Goal: Find specific page/section: Find specific page/section

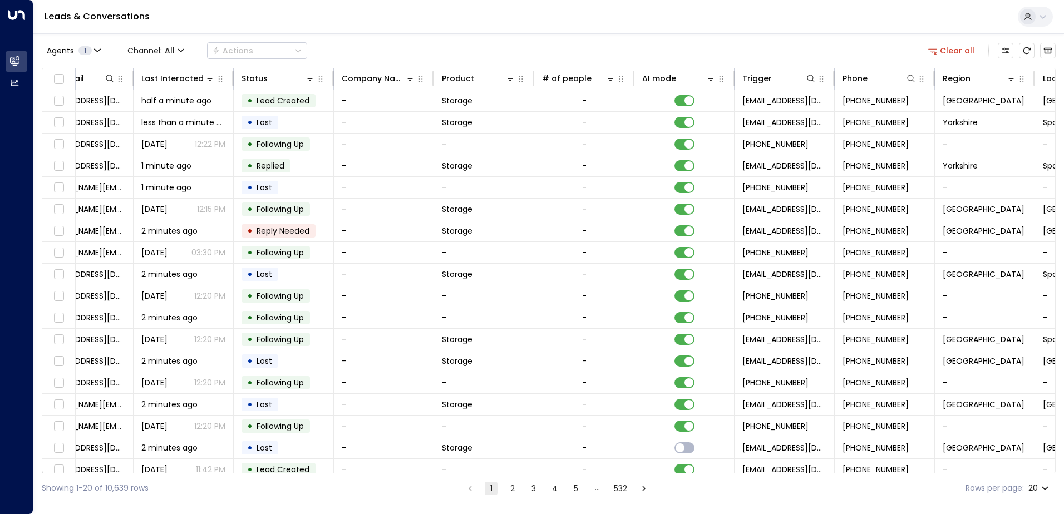
scroll to position [0, 227]
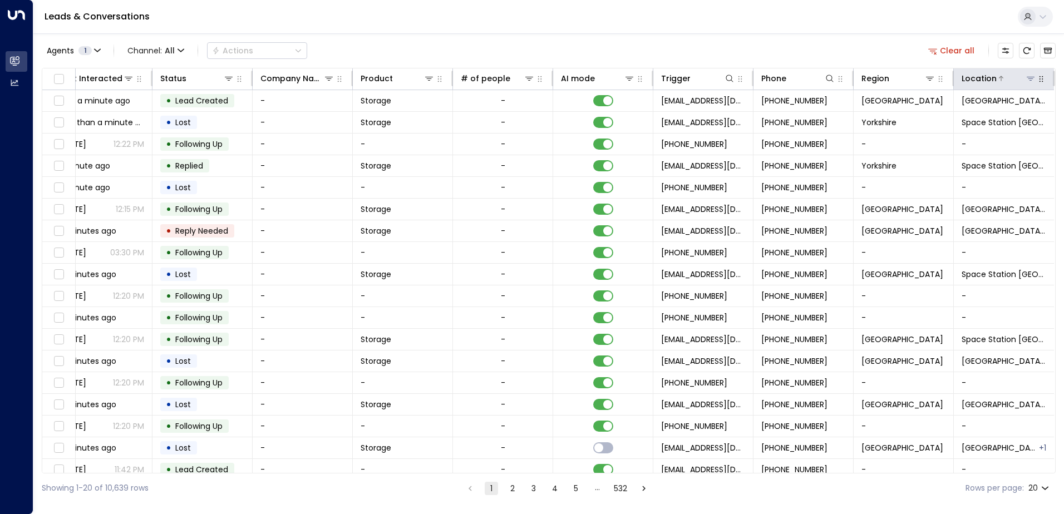
click at [1028, 85] on div "Location" at bounding box center [998, 78] width 75 height 13
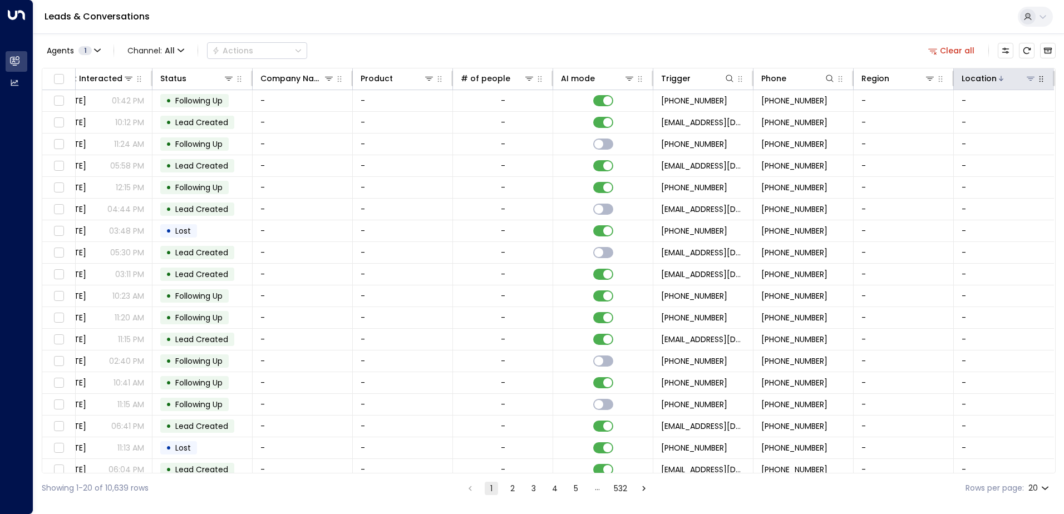
click at [1001, 76] on div at bounding box center [1016, 78] width 40 height 11
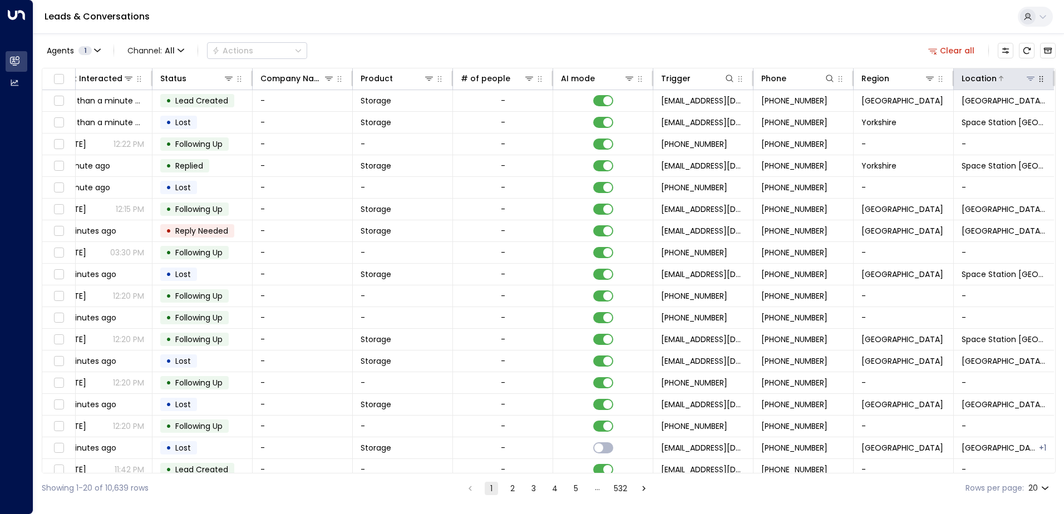
click at [1026, 80] on icon at bounding box center [1030, 79] width 8 height 4
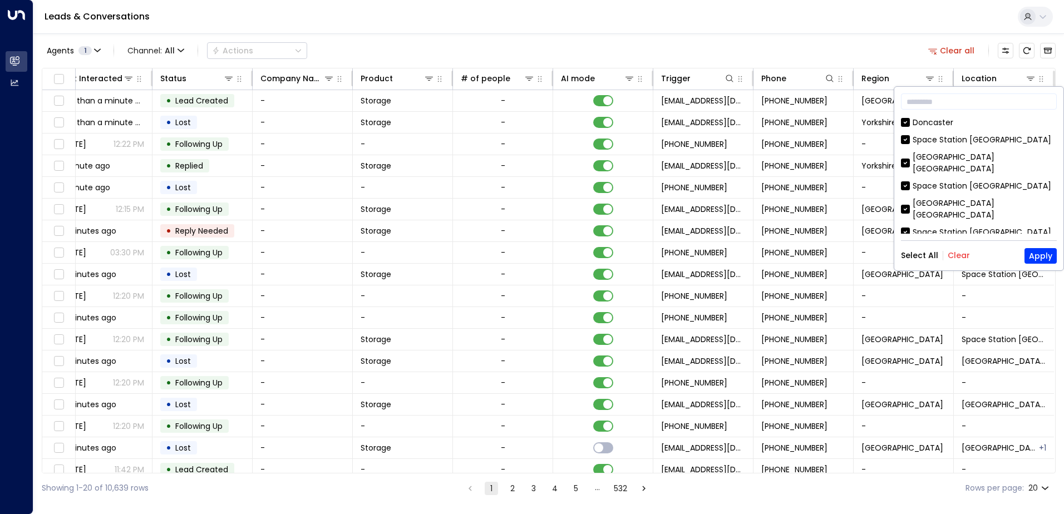
click at [951, 255] on button "Clear" at bounding box center [958, 255] width 22 height 9
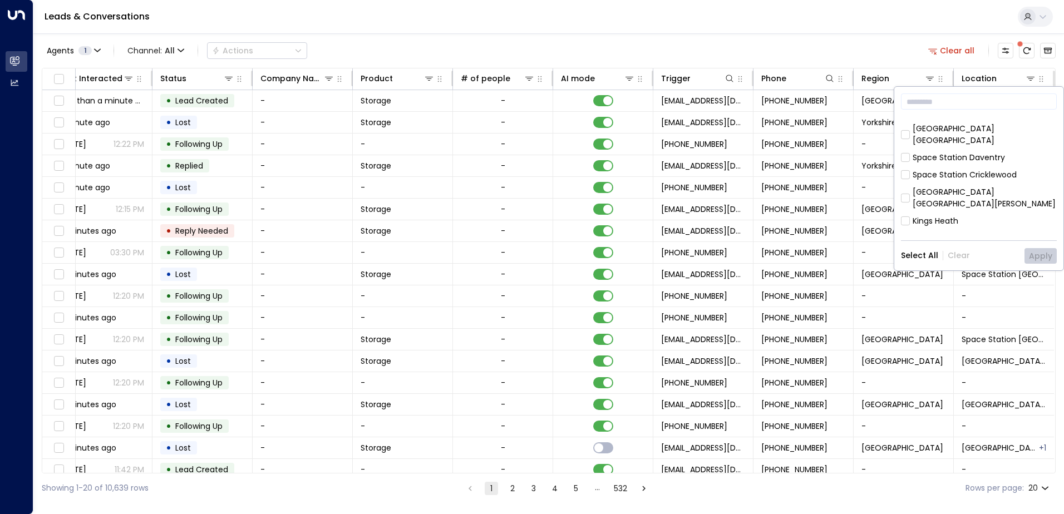
scroll to position [361, 0]
click at [979, 223] on div "[GEOGRAPHIC_DATA]" at bounding box center [953, 229] width 82 height 12
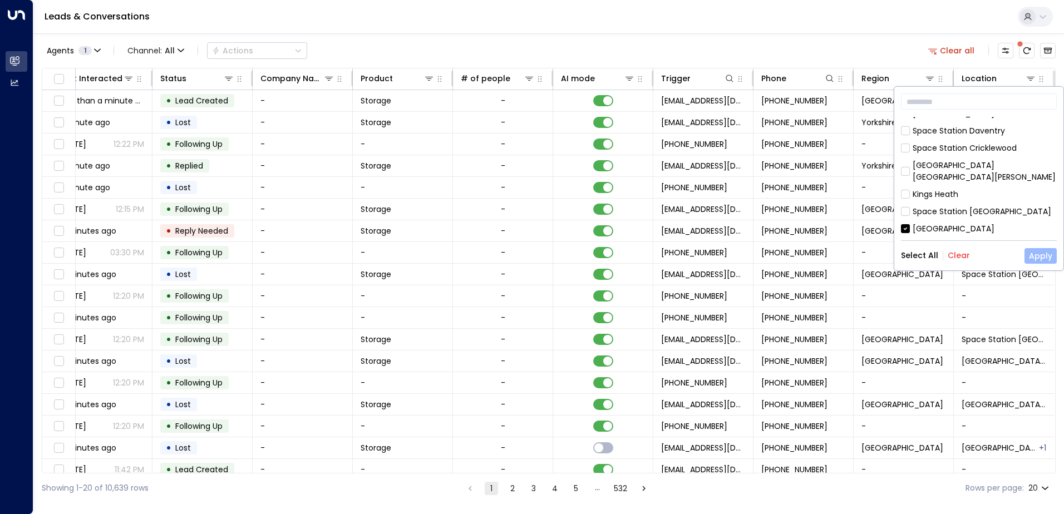
click at [1042, 254] on button "Apply" at bounding box center [1040, 256] width 32 height 16
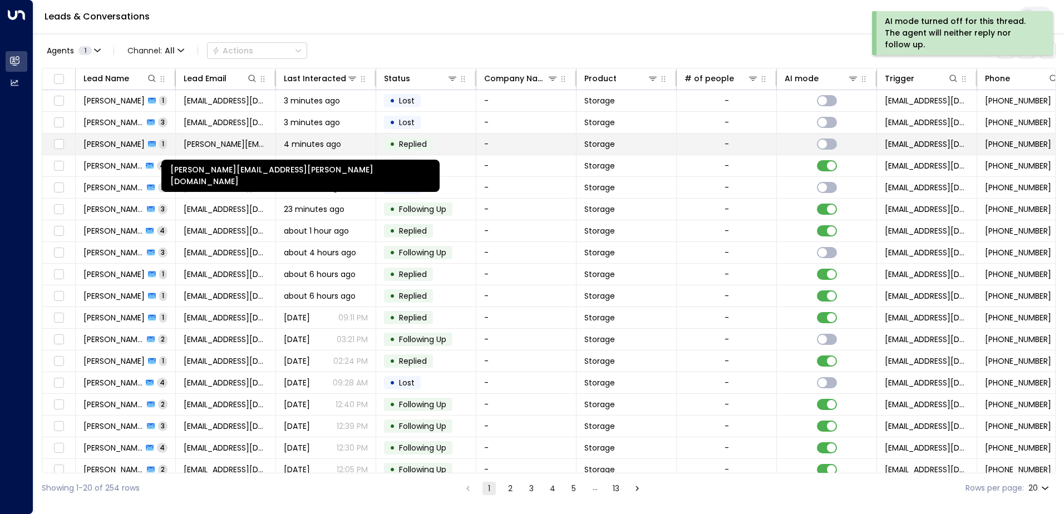
click at [215, 143] on span "[PERSON_NAME][EMAIL_ADDRESS][PERSON_NAME][DOMAIN_NAME]" at bounding box center [226, 144] width 84 height 11
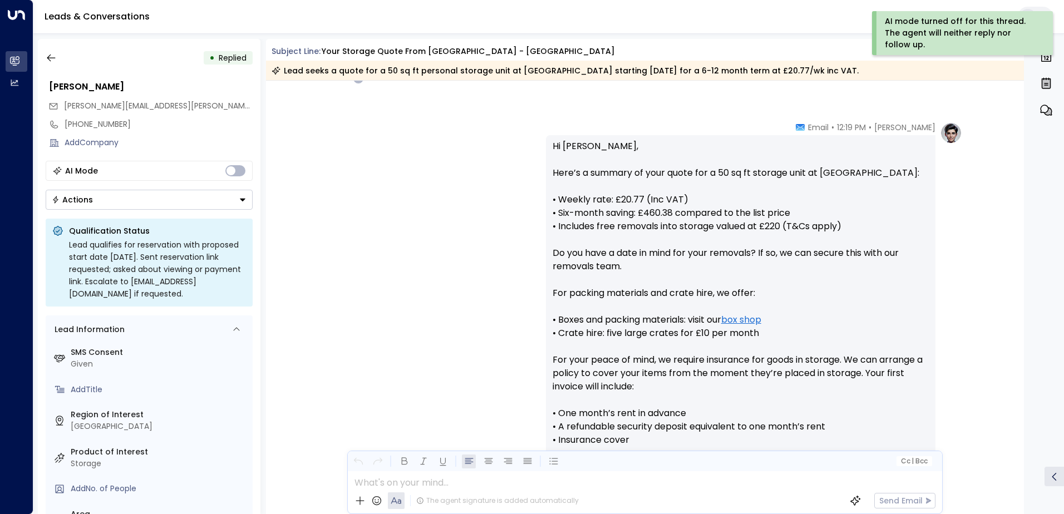
scroll to position [363, 0]
